Goal: Information Seeking & Learning: Learn about a topic

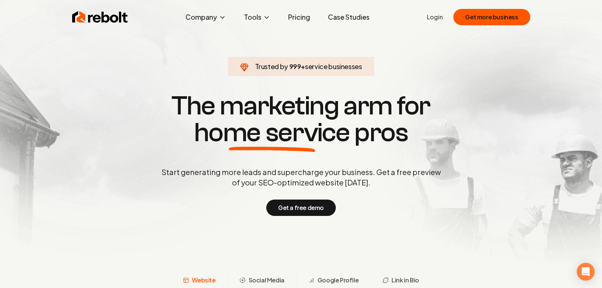
click at [306, 19] on link "Pricing" at bounding box center [299, 17] width 34 height 15
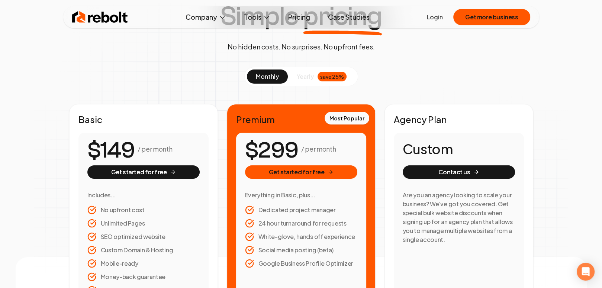
scroll to position [112, 0]
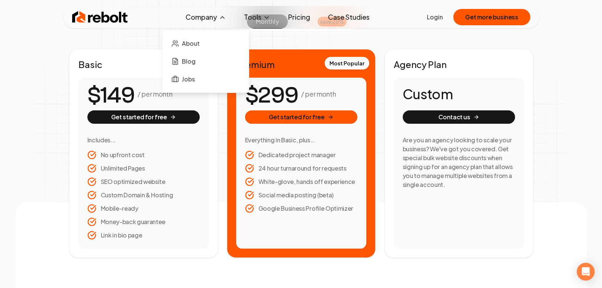
click at [210, 16] on button "Company" at bounding box center [206, 17] width 52 height 15
click at [191, 41] on span "About" at bounding box center [191, 43] width 18 height 9
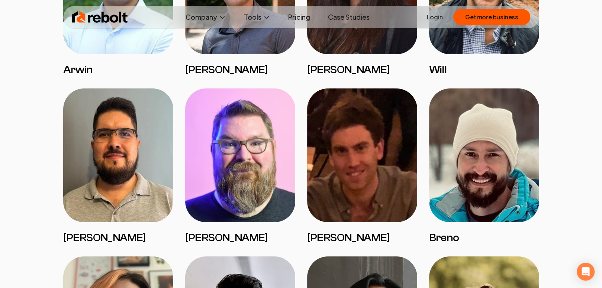
scroll to position [706, 0]
